Goal: Task Accomplishment & Management: Use online tool/utility

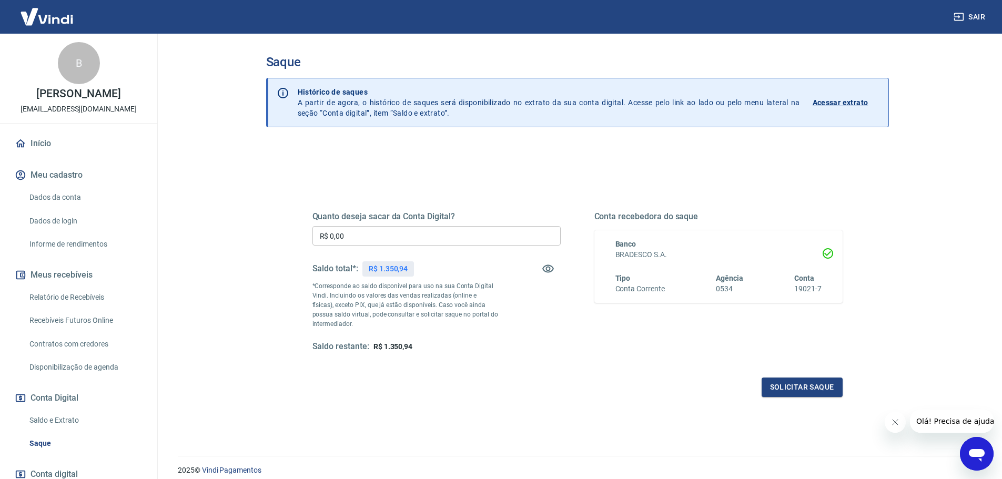
click at [467, 232] on input "R$ 0,00" at bounding box center [437, 235] width 248 height 19
type input "R$ 1.350,00"
click at [573, 368] on div "Quanto deseja sacar da Conta Digital? R$ 1.350,00 ​ Saldo total*: R$ 1.350,94 *…" at bounding box center [578, 291] width 530 height 211
click at [819, 387] on button "Solicitar saque" at bounding box center [802, 387] width 81 height 19
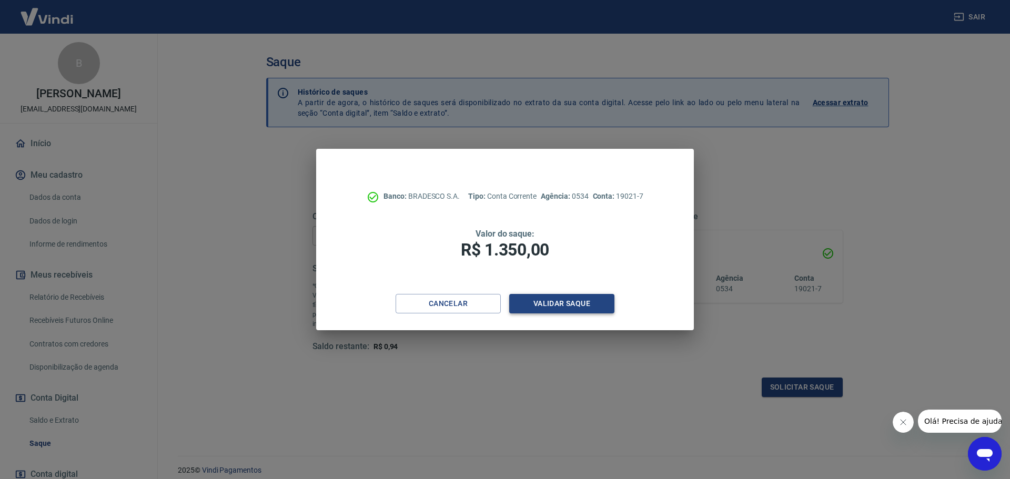
click at [579, 303] on button "Validar saque" at bounding box center [561, 303] width 105 height 19
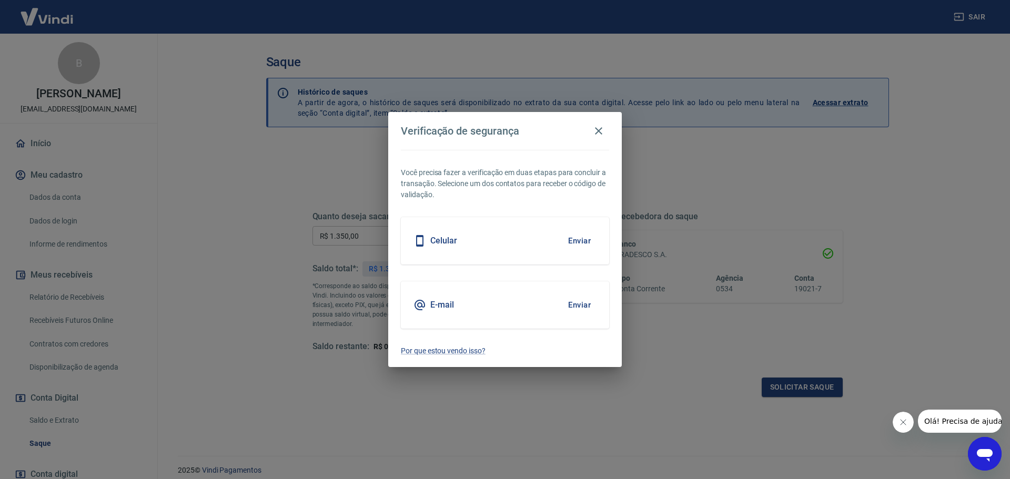
click at [582, 305] on button "Enviar" at bounding box center [579, 305] width 34 height 22
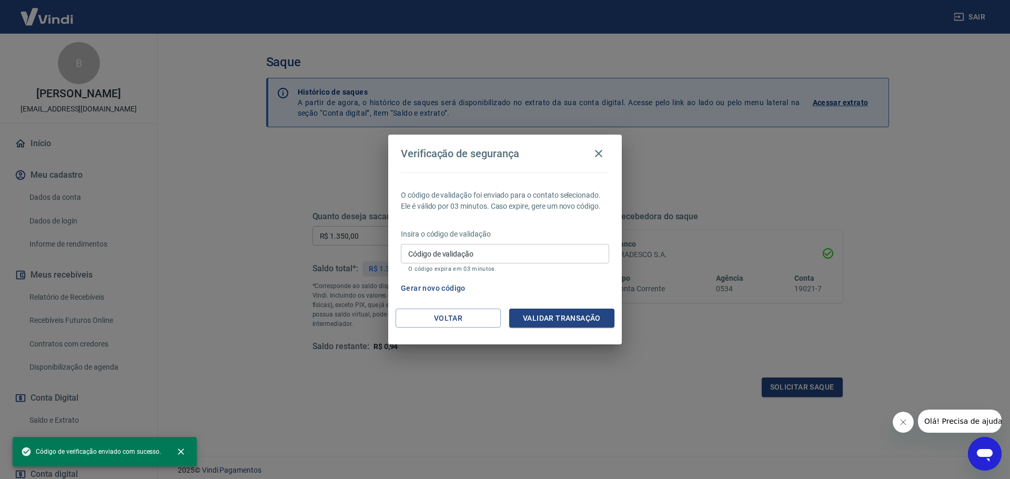
click at [517, 255] on input "Código de validação" at bounding box center [505, 253] width 208 height 19
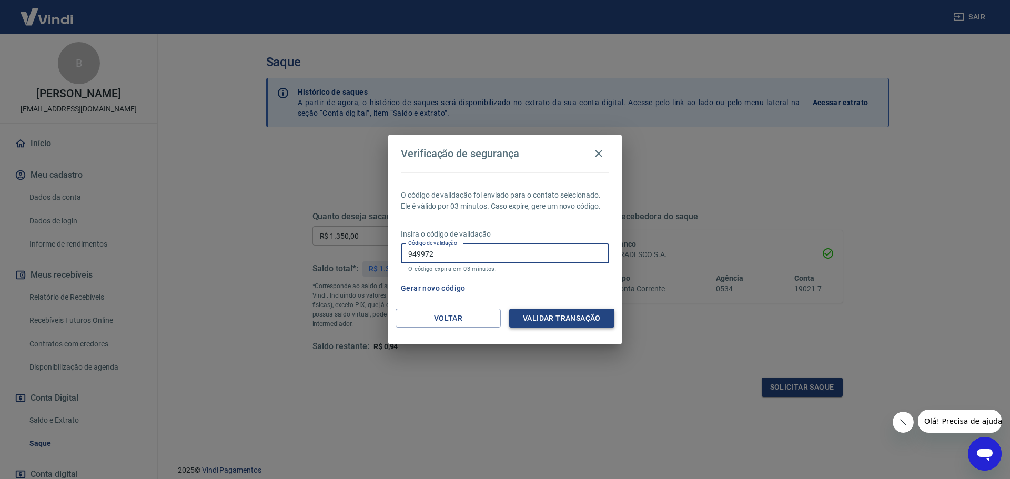
type input "949972"
click at [580, 317] on button "Validar transação" at bounding box center [561, 318] width 105 height 19
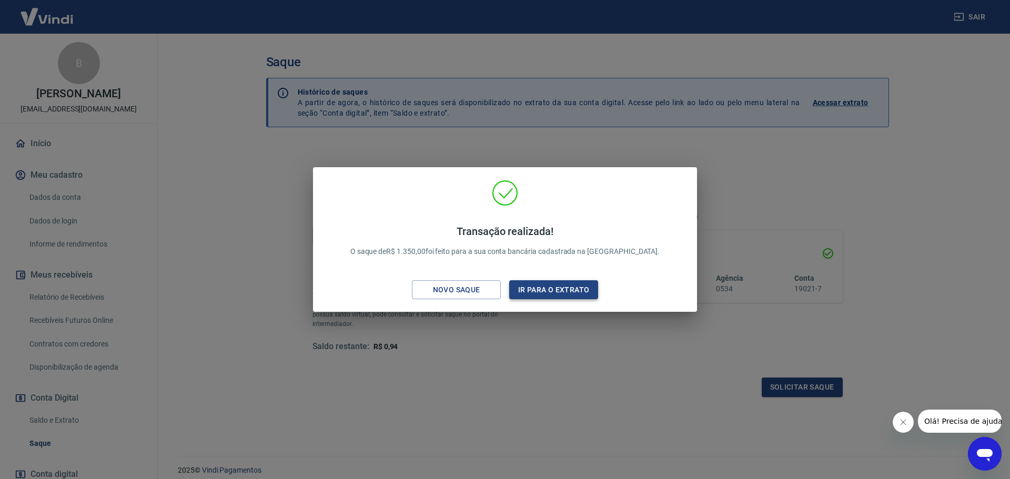
click at [552, 296] on button "Ir para o extrato" at bounding box center [553, 289] width 89 height 19
